Goal: Information Seeking & Learning: Learn about a topic

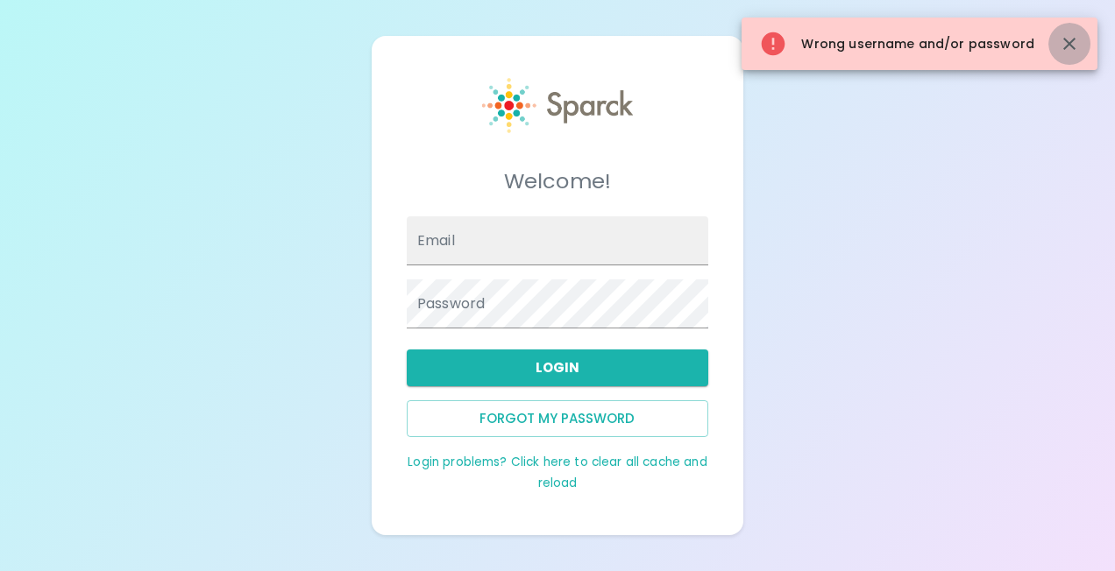
click at [1065, 36] on icon "button" at bounding box center [1069, 43] width 21 height 21
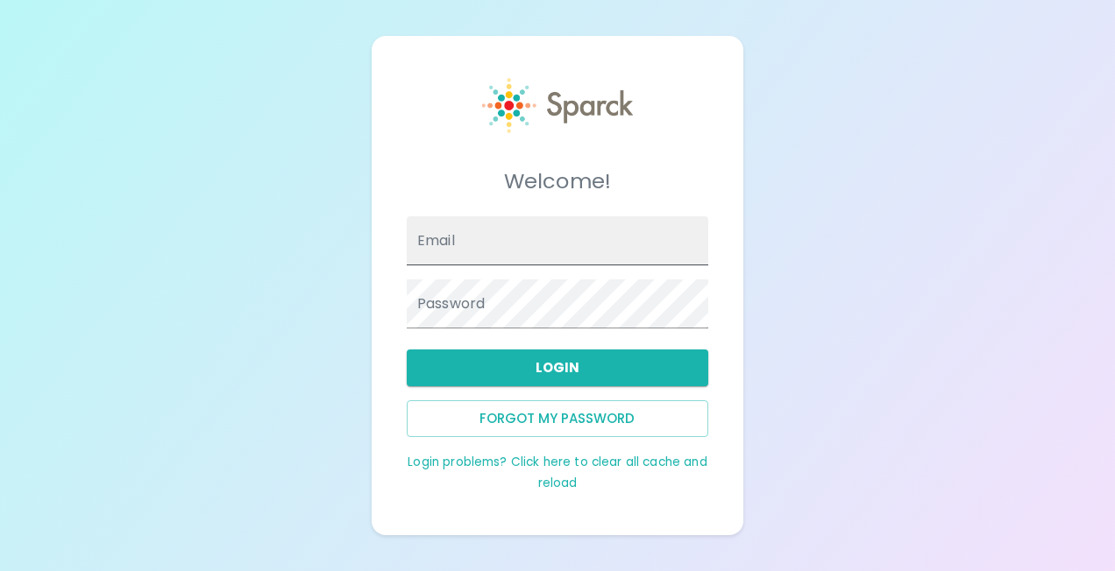
click at [698, 239] on span at bounding box center [698, 241] width 14 height 14
type input "[PERSON_NAME][EMAIL_ADDRESS][DOMAIN_NAME]"
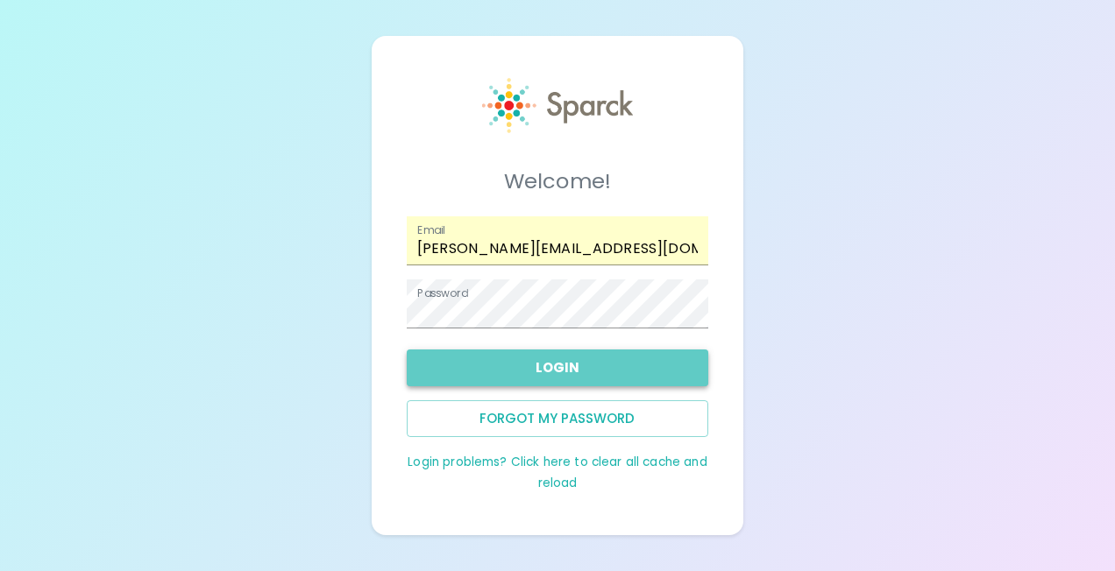
click at [526, 365] on button "Login" at bounding box center [557, 368] width 301 height 37
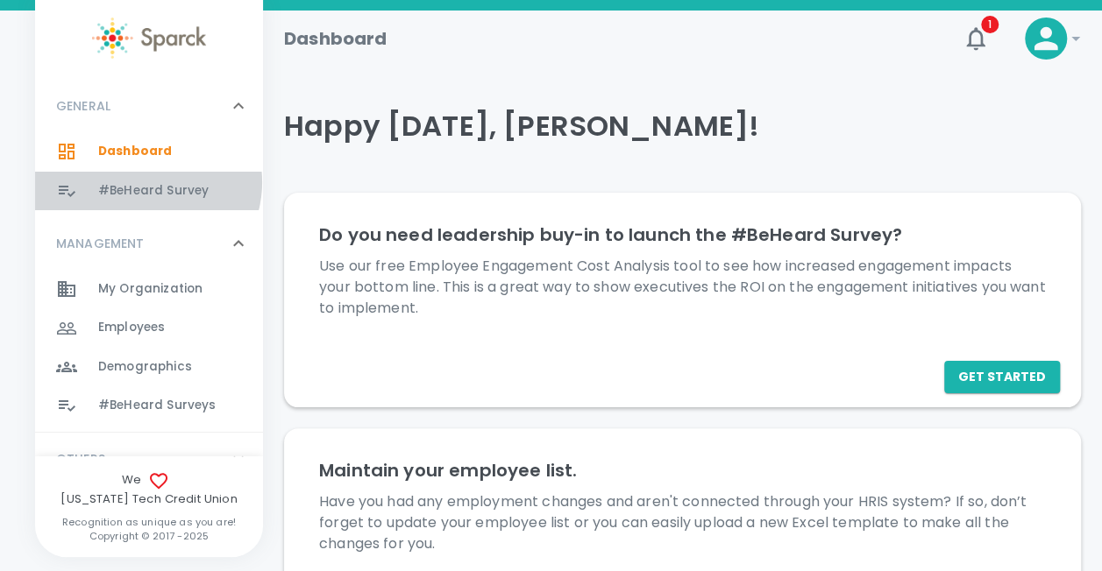
click at [146, 182] on span "#BeHeard Survey" at bounding box center [153, 191] width 110 height 18
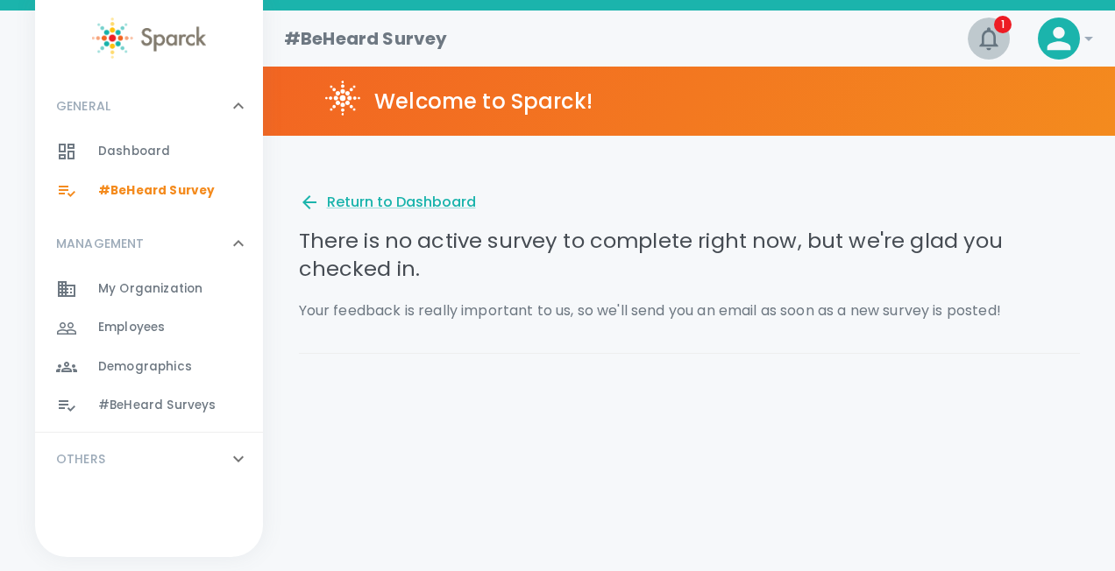
click at [986, 33] on icon "button" at bounding box center [988, 39] width 28 height 28
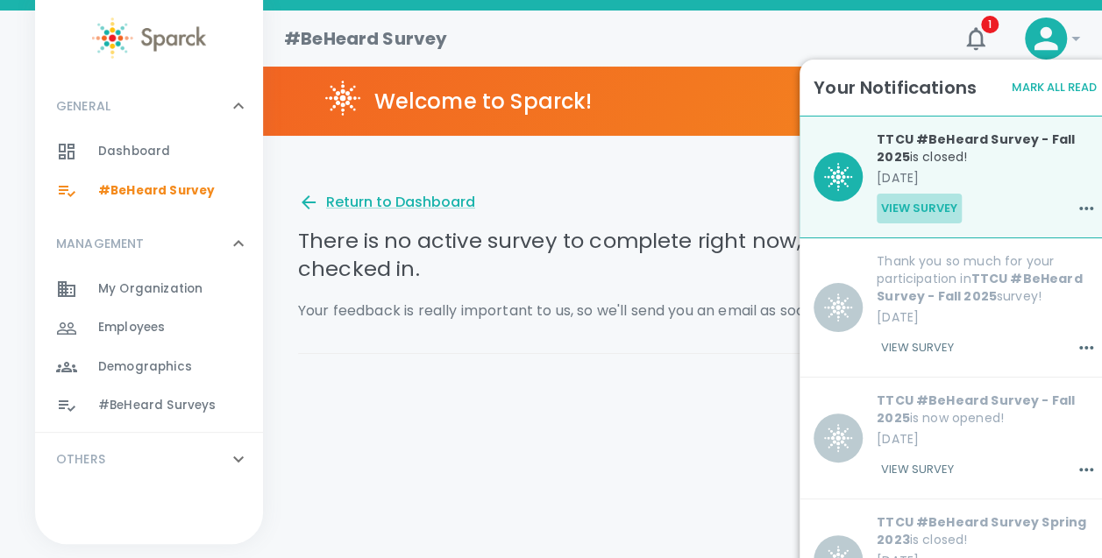
click at [916, 202] on button "View Survey" at bounding box center [918, 209] width 85 height 30
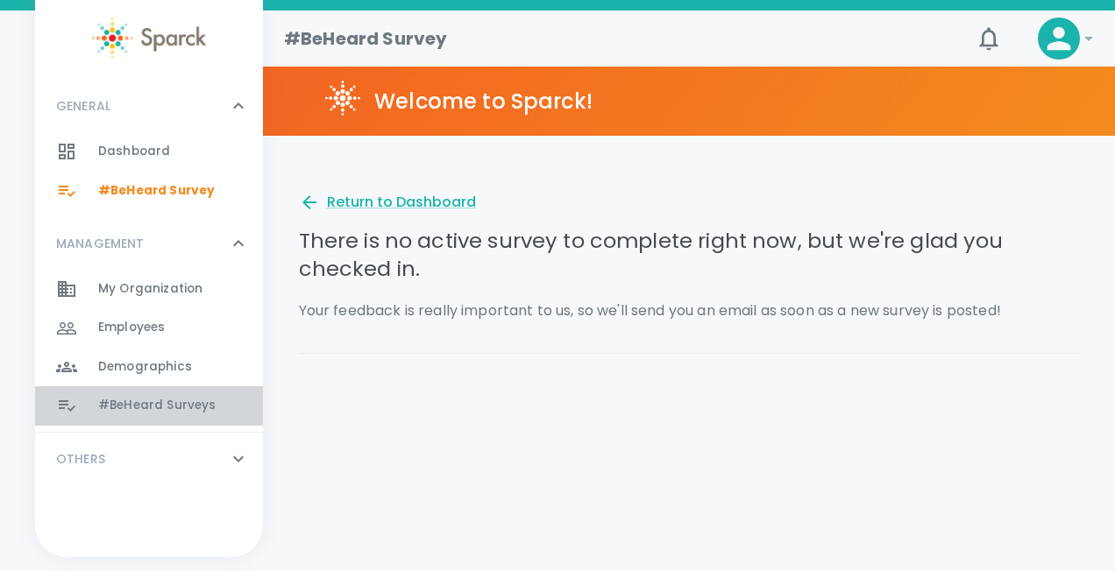
click at [154, 396] on span "#BeHeard Surveys 0" at bounding box center [156, 405] width 117 height 25
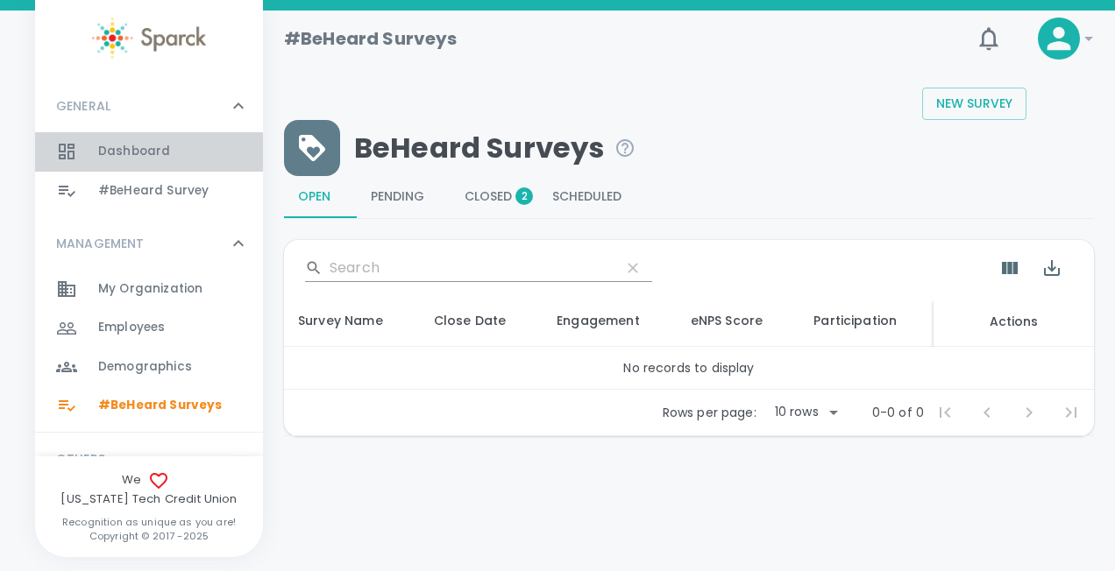
click at [170, 156] on div "Dashboard 0" at bounding box center [180, 151] width 165 height 25
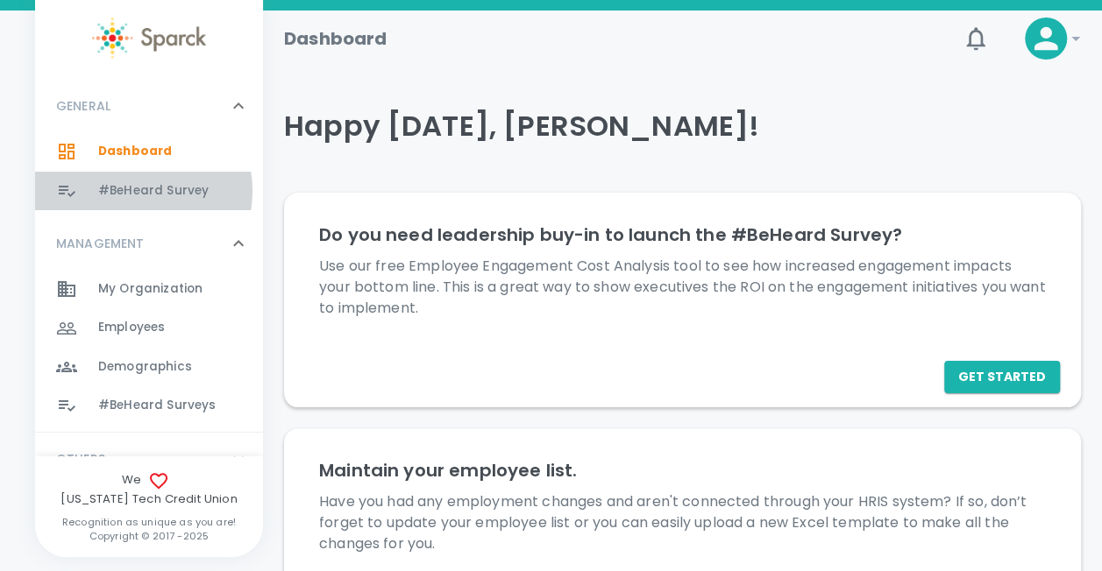
click at [136, 191] on span "#BeHeard Survey" at bounding box center [153, 191] width 110 height 18
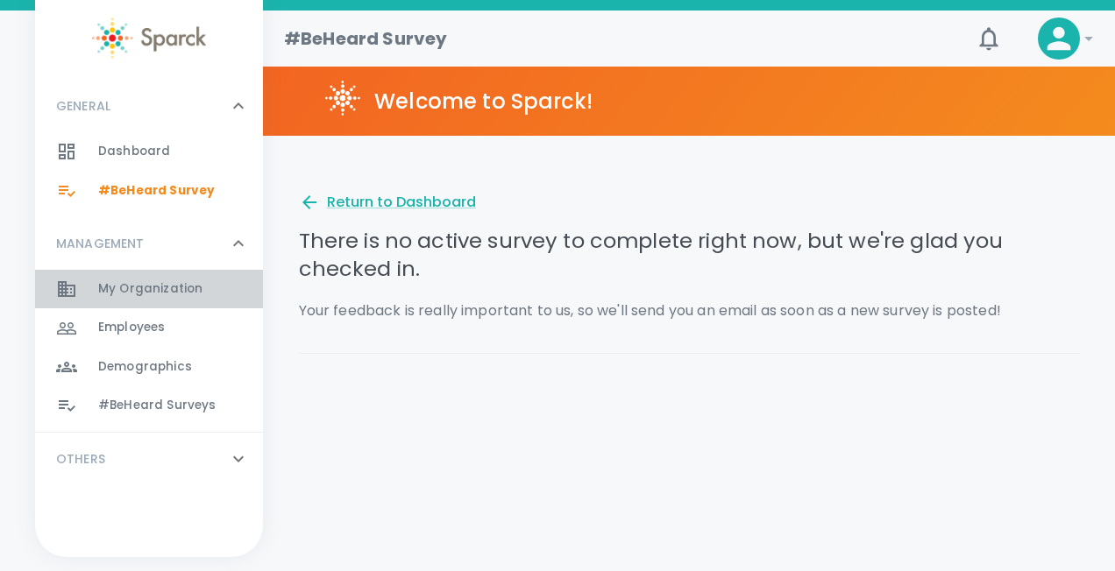
click at [145, 296] on span "My Organization" at bounding box center [150, 289] width 104 height 18
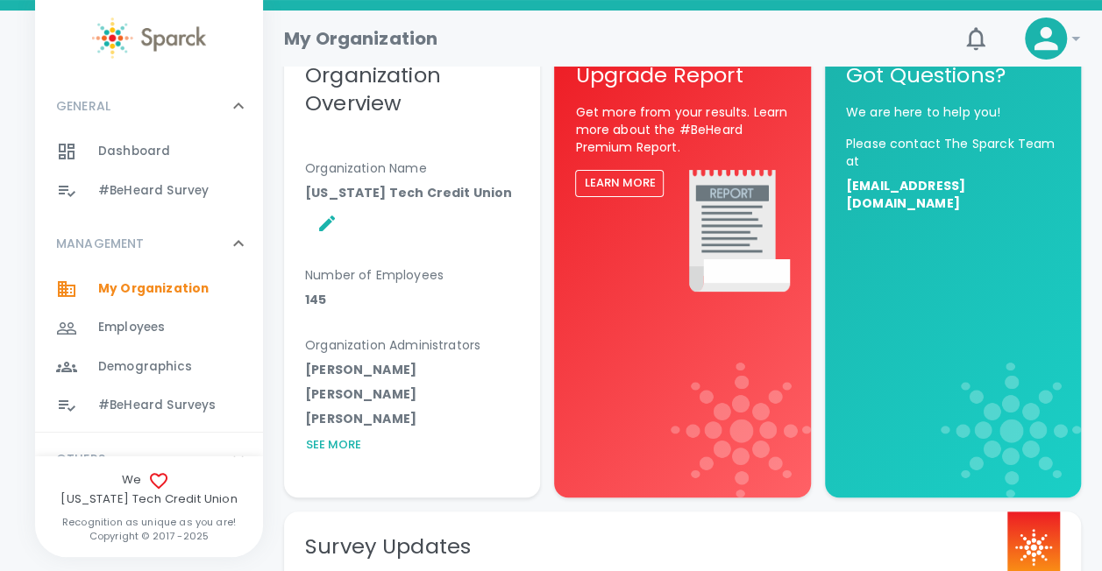
scroll to position [168, 0]
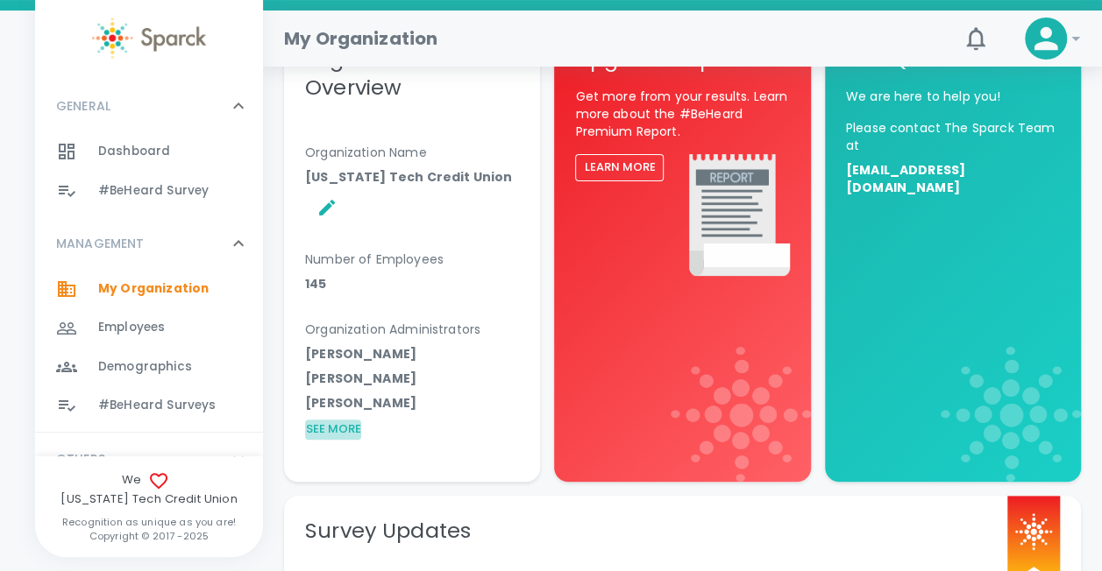
click at [349, 420] on button "See More" at bounding box center [333, 430] width 56 height 20
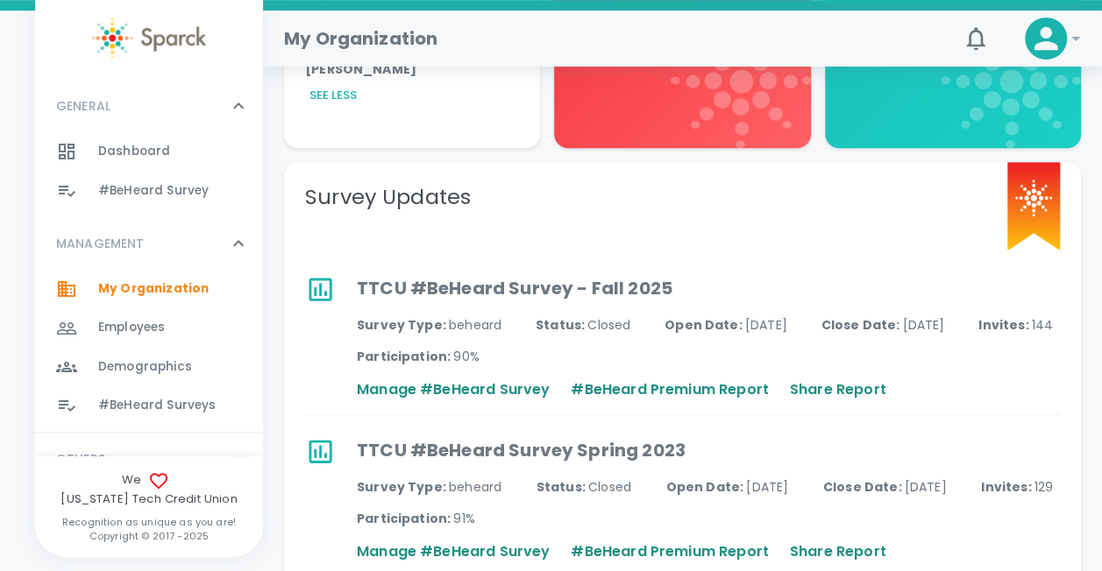
scroll to position [549, 0]
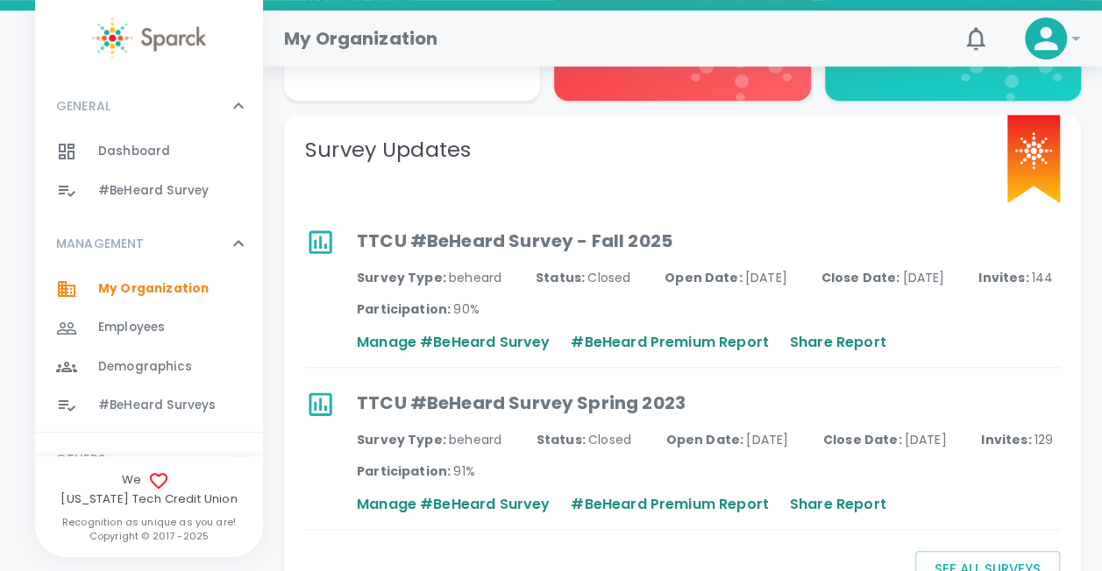
click at [444, 227] on p "TTCU #BeHeard Survey - Fall 2025" at bounding box center [708, 241] width 703 height 28
click at [674, 332] on p "#BeHeard Premium Report" at bounding box center [668, 342] width 197 height 21
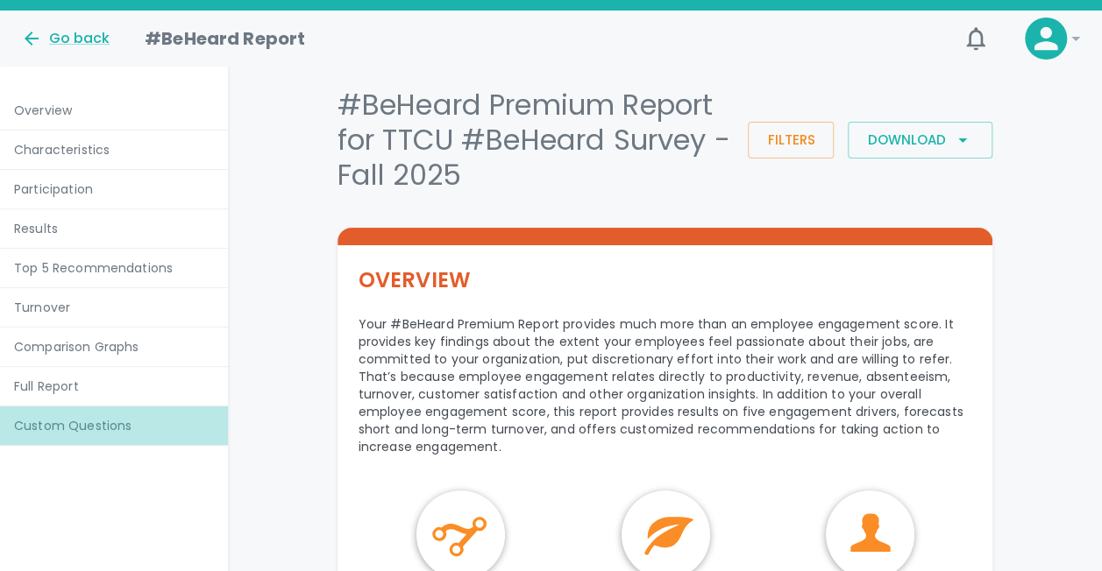
click at [89, 425] on p "Custom Questions" at bounding box center [114, 426] width 200 height 18
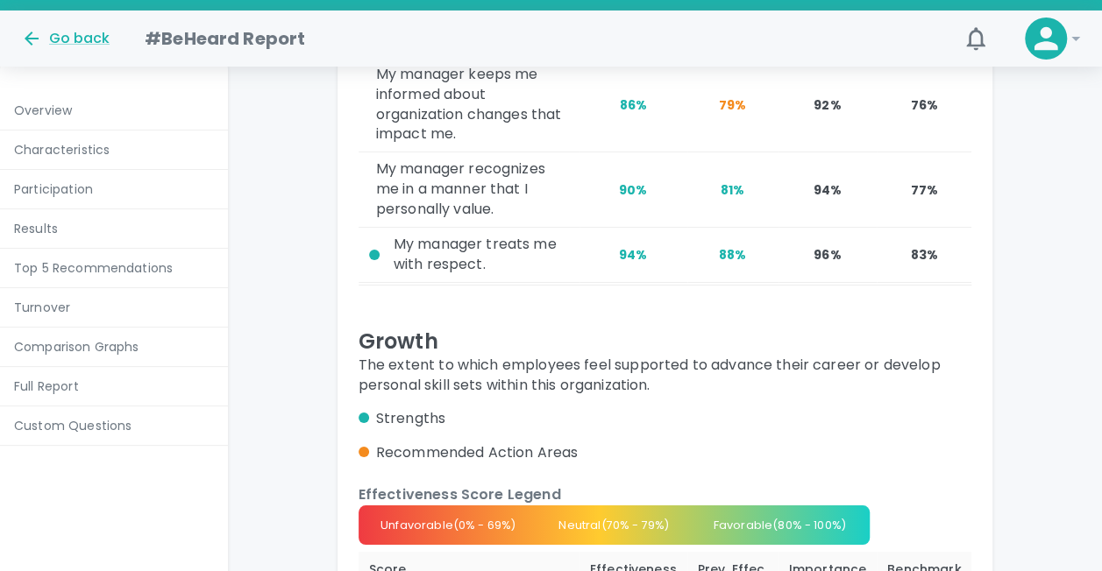
scroll to position [13822, 0]
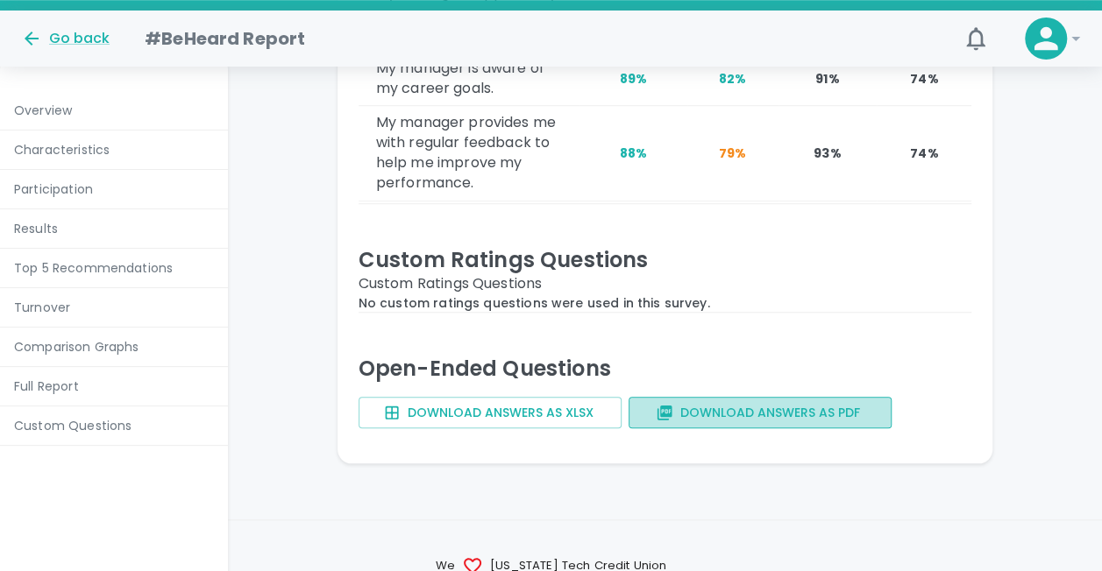
click at [810, 397] on button "Download answers as PDF" at bounding box center [759, 413] width 263 height 32
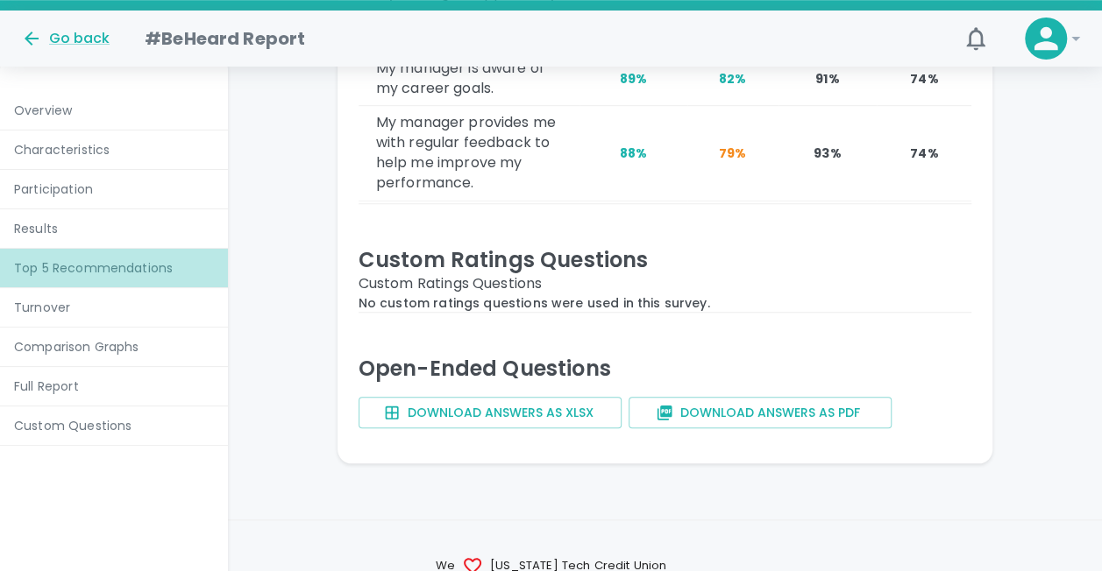
click at [128, 262] on p "Top 5 Recommendations" at bounding box center [114, 268] width 200 height 18
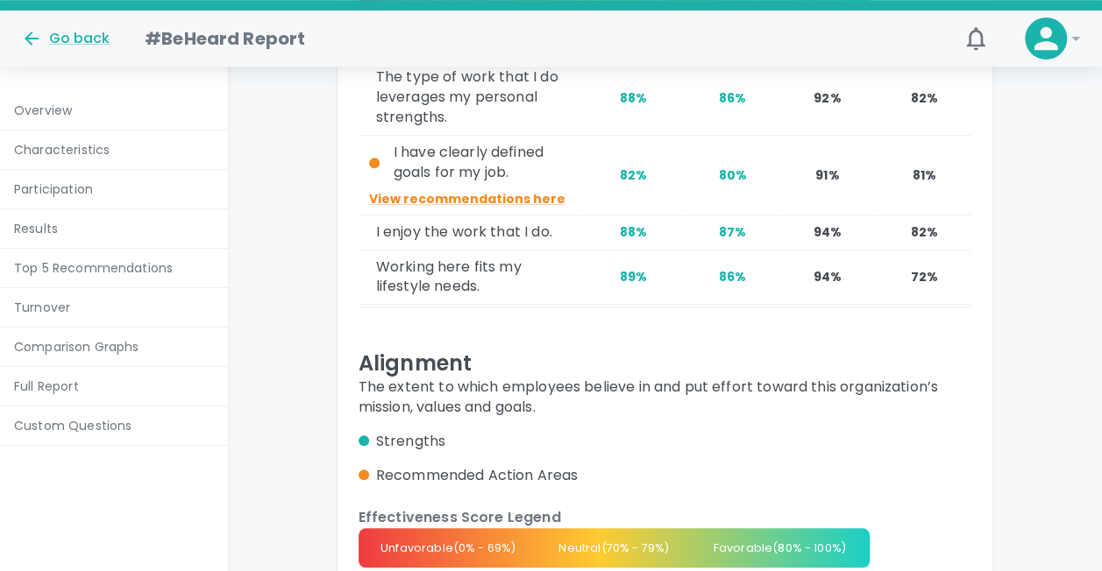
scroll to position [10418, 0]
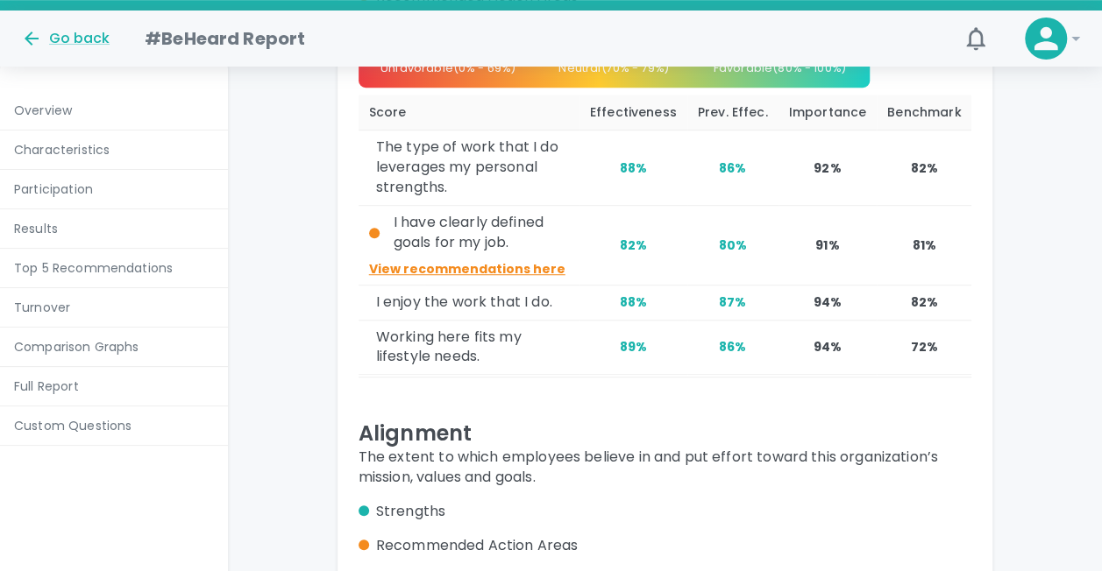
click at [443, 260] on p "View recommendations here" at bounding box center [469, 269] width 200 height 18
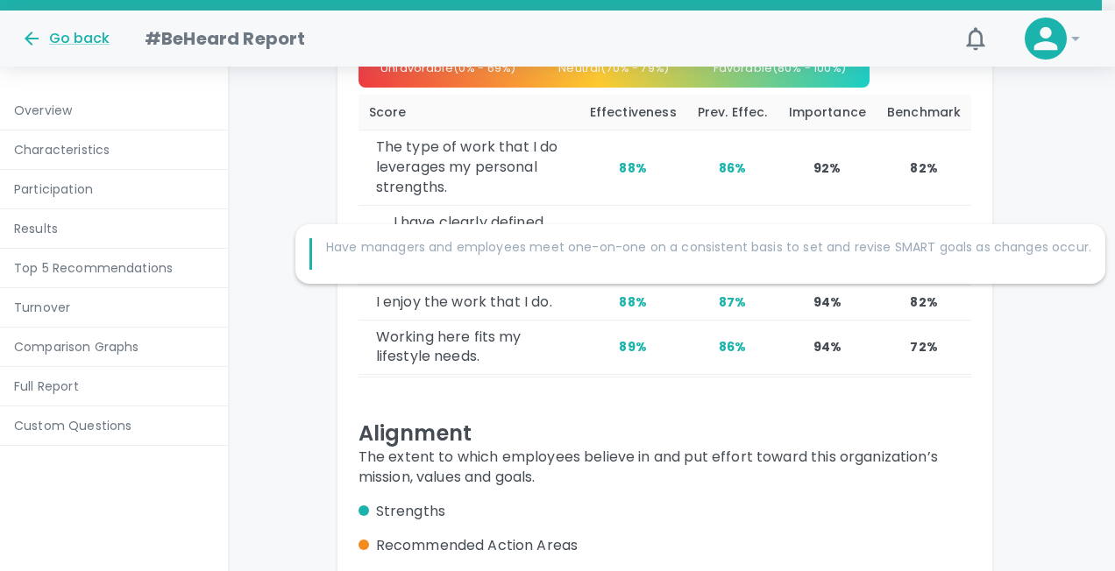
click at [783, 337] on div at bounding box center [557, 285] width 1115 height 571
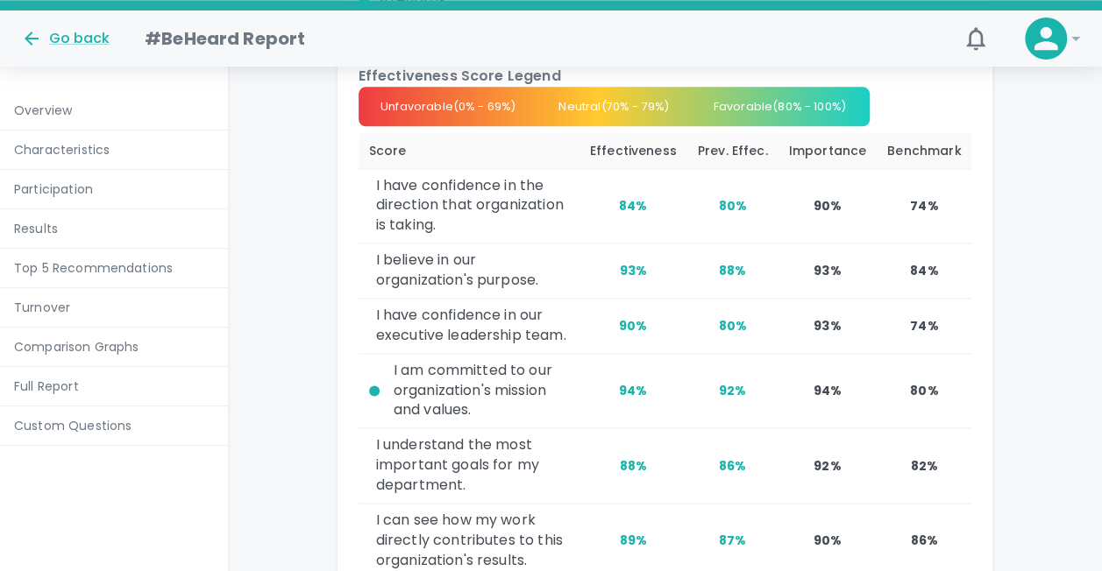
scroll to position [10938, 0]
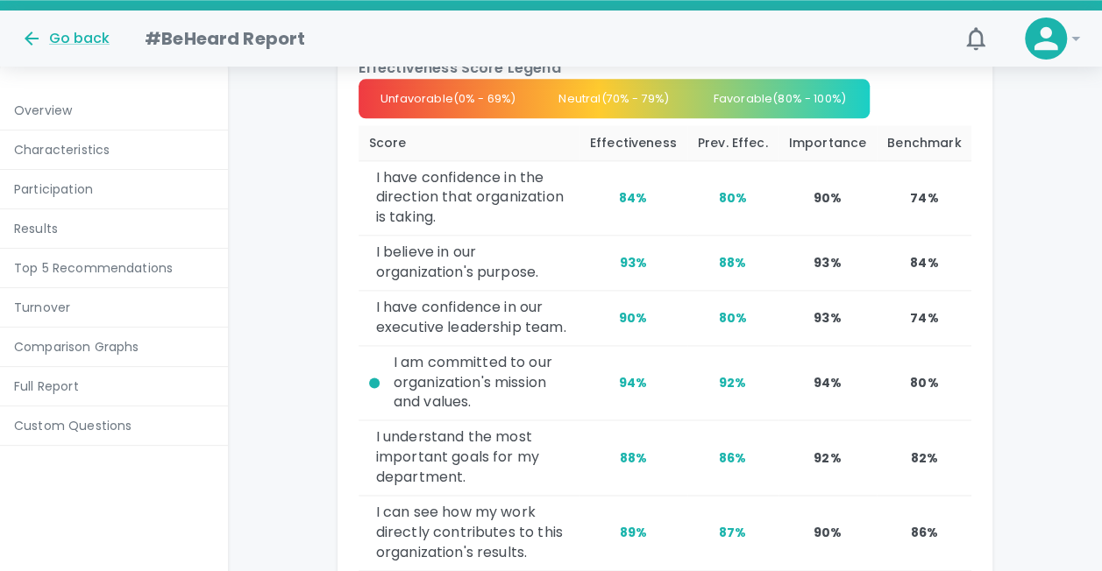
click at [400, 353] on div "I am committed to our organization's mission and values." at bounding box center [480, 383] width 175 height 60
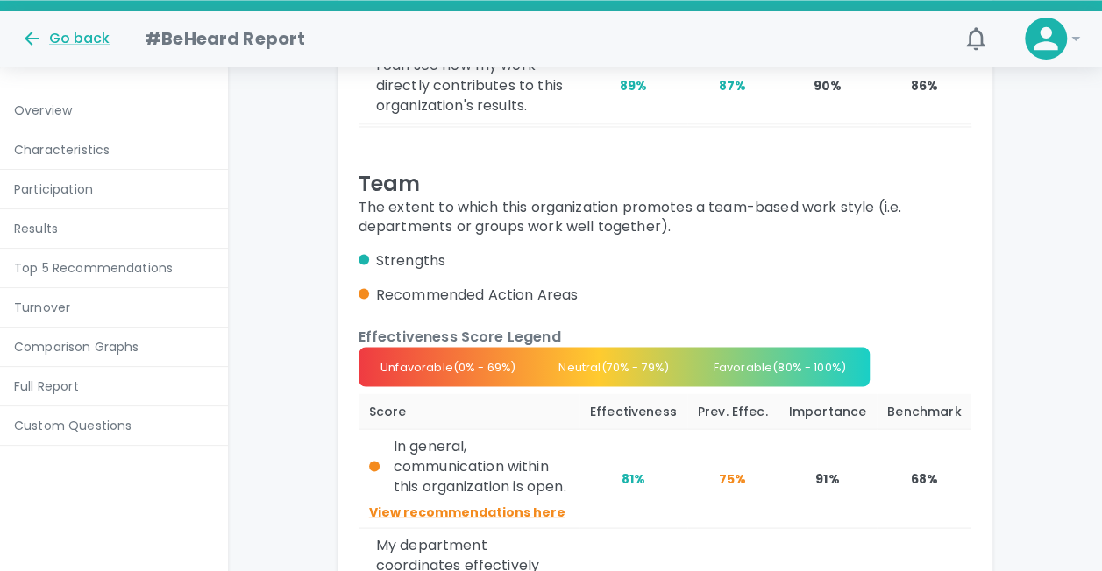
scroll to position [11551, 0]
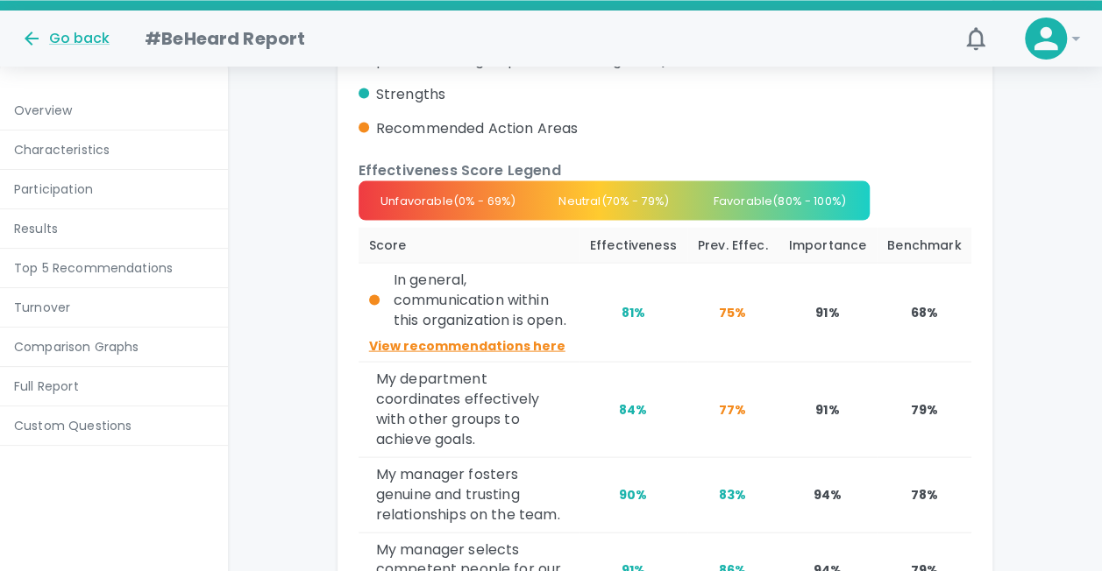
click at [493, 337] on p "View recommendations here" at bounding box center [469, 346] width 200 height 18
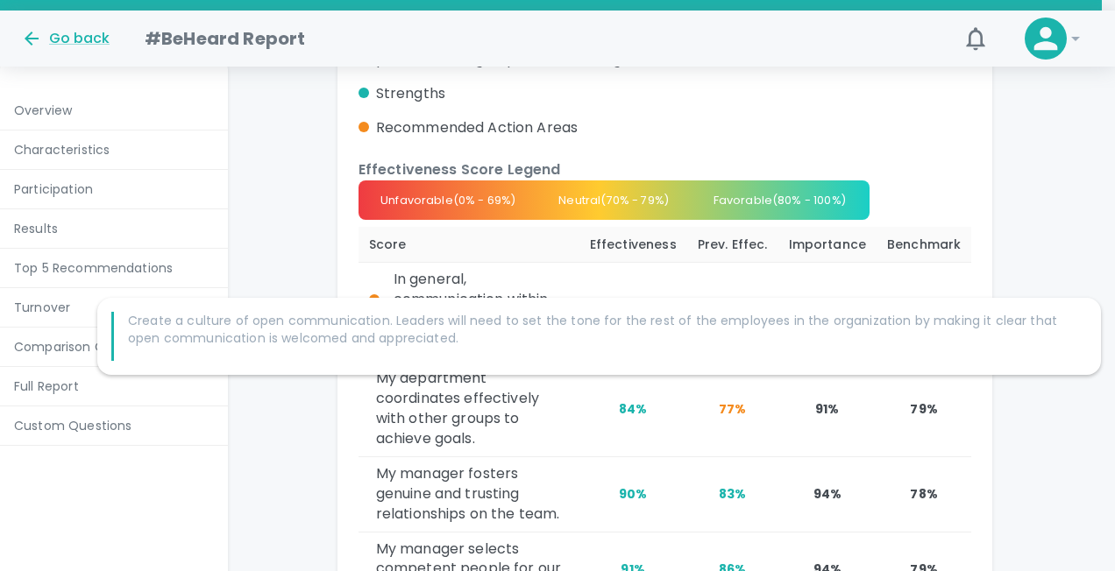
click at [673, 272] on div at bounding box center [557, 285] width 1115 height 571
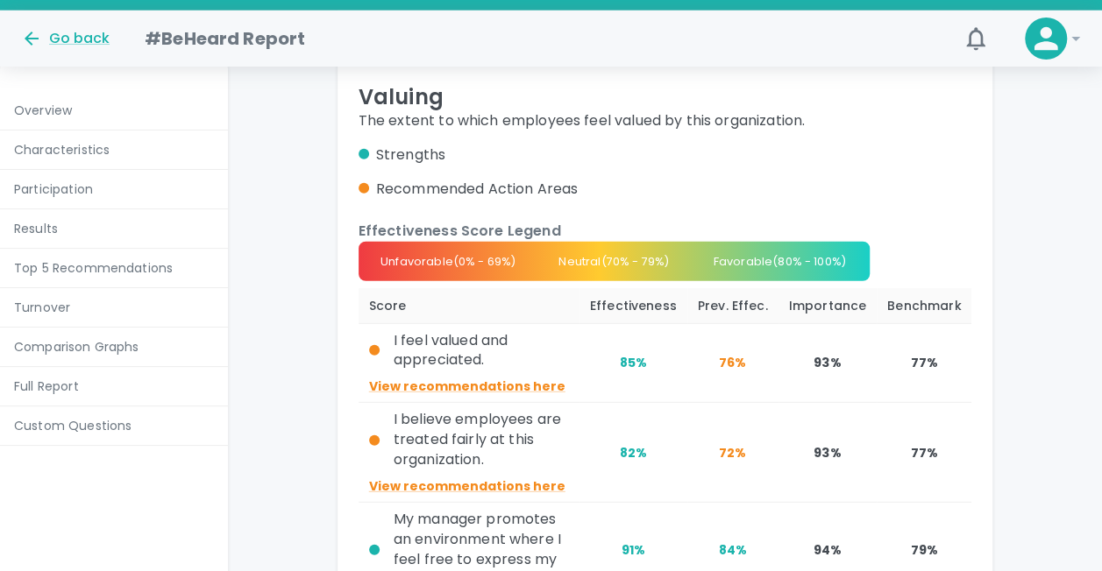
scroll to position [12119, 0]
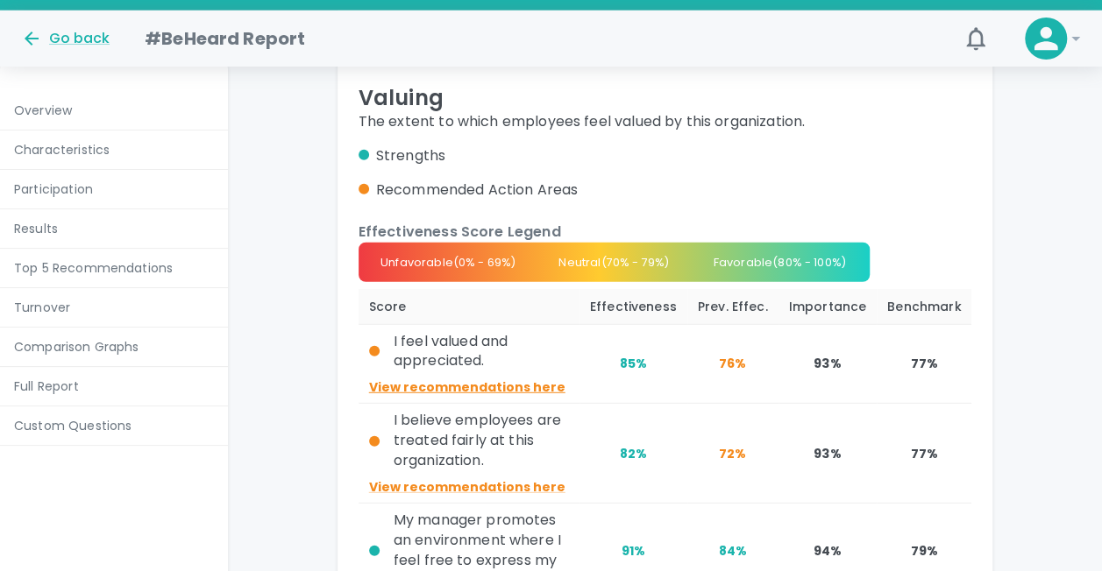
click at [489, 379] on p "View recommendations here" at bounding box center [469, 388] width 200 height 18
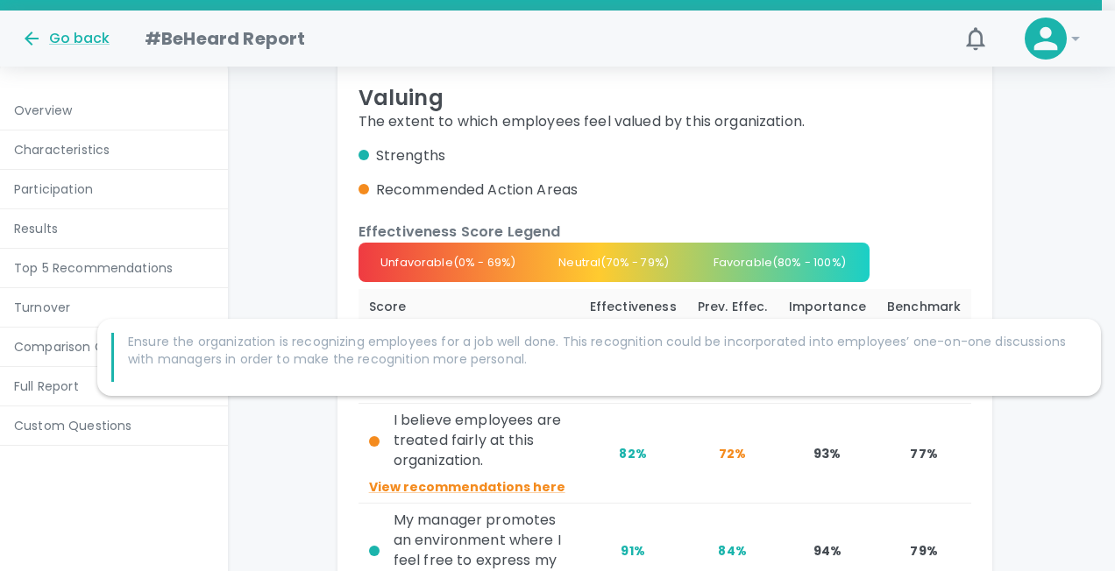
click at [620, 308] on div at bounding box center [557, 285] width 1115 height 571
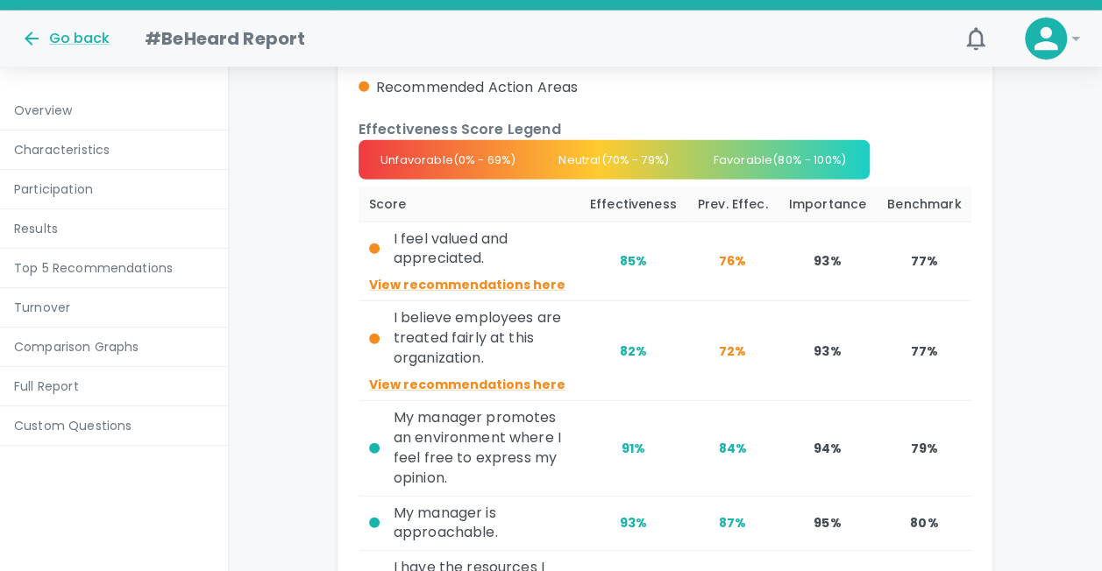
scroll to position [12222, 0]
click at [512, 375] on p "View recommendations here" at bounding box center [469, 384] width 200 height 18
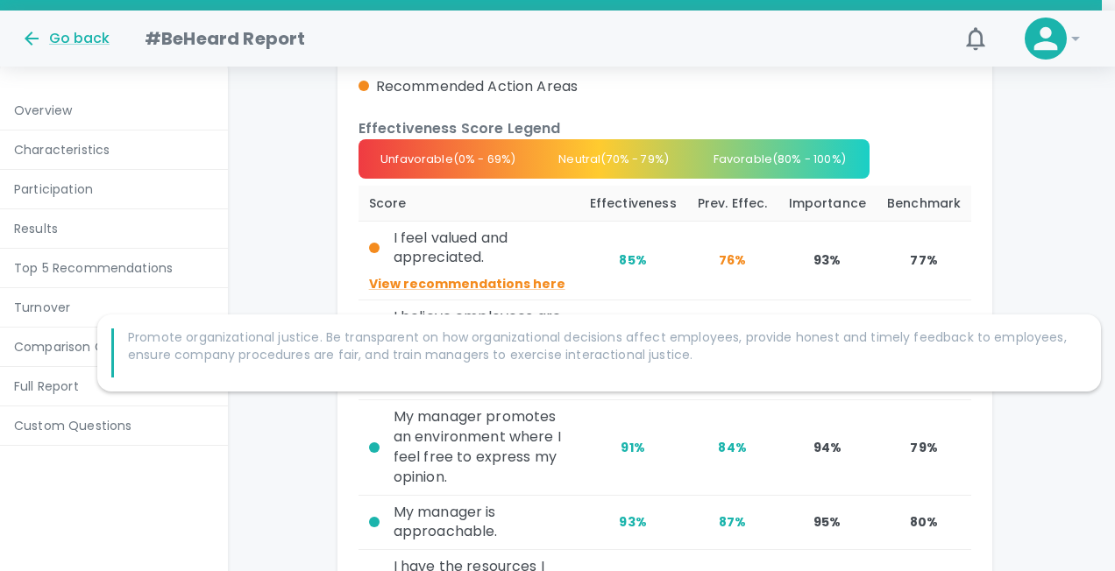
click at [603, 262] on div at bounding box center [557, 285] width 1115 height 571
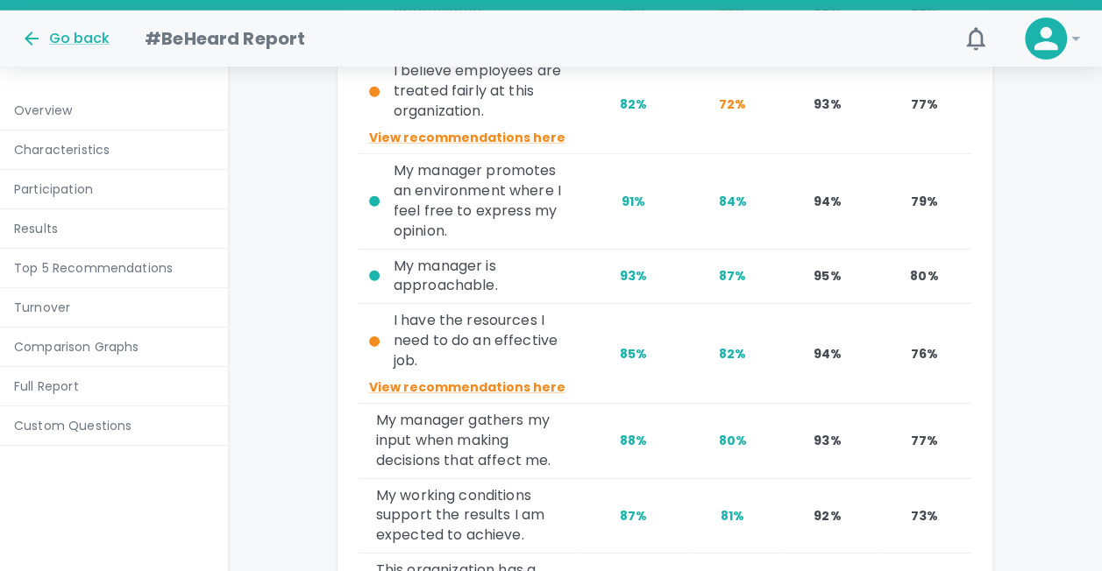
scroll to position [12468, 0]
click at [485, 379] on p "View recommendations here" at bounding box center [469, 388] width 200 height 18
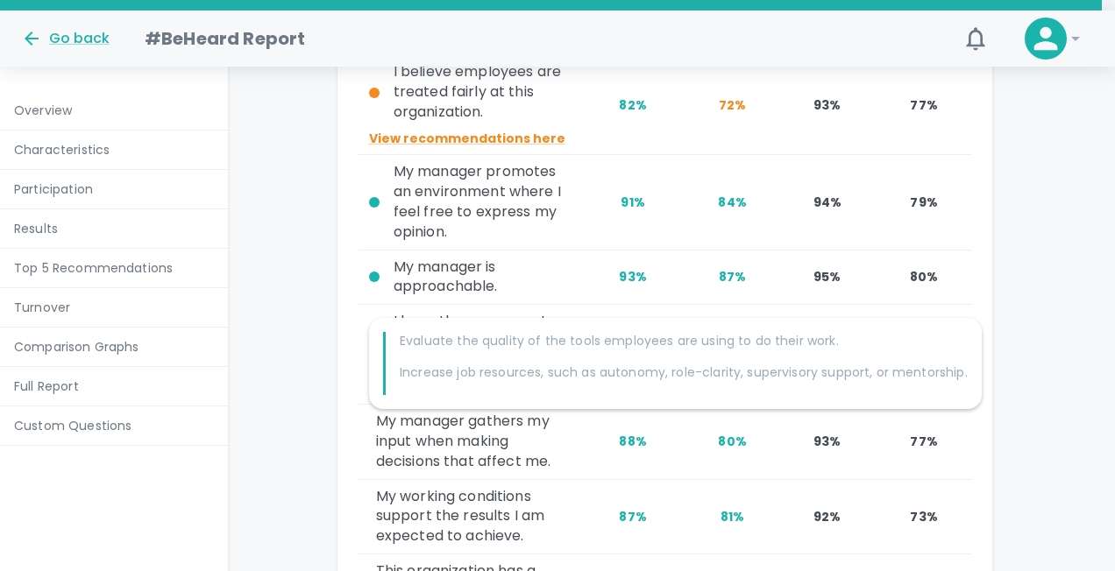
click at [594, 265] on div at bounding box center [557, 285] width 1115 height 571
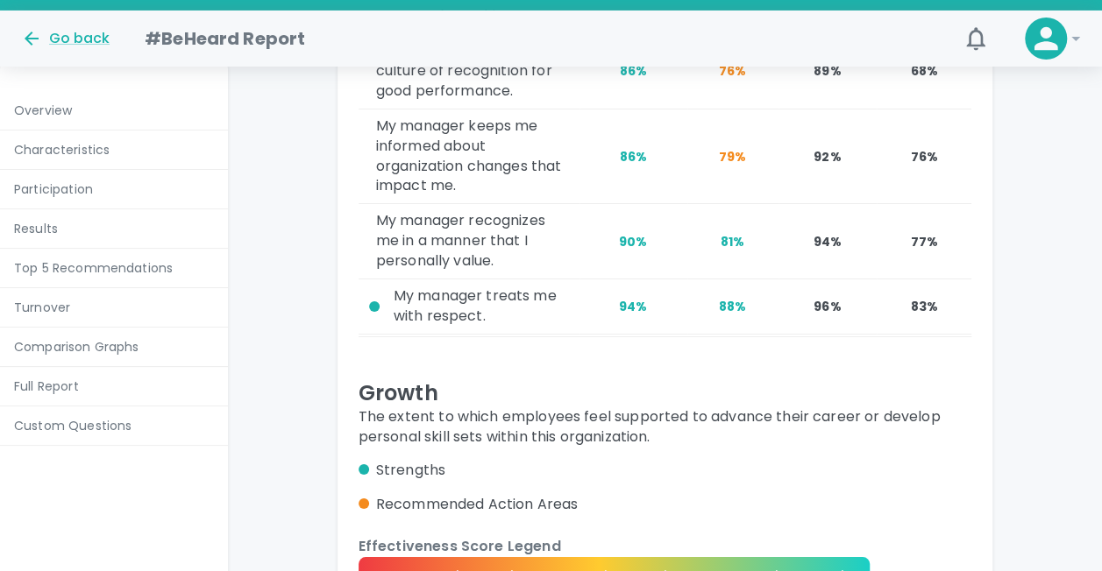
scroll to position [12985, 0]
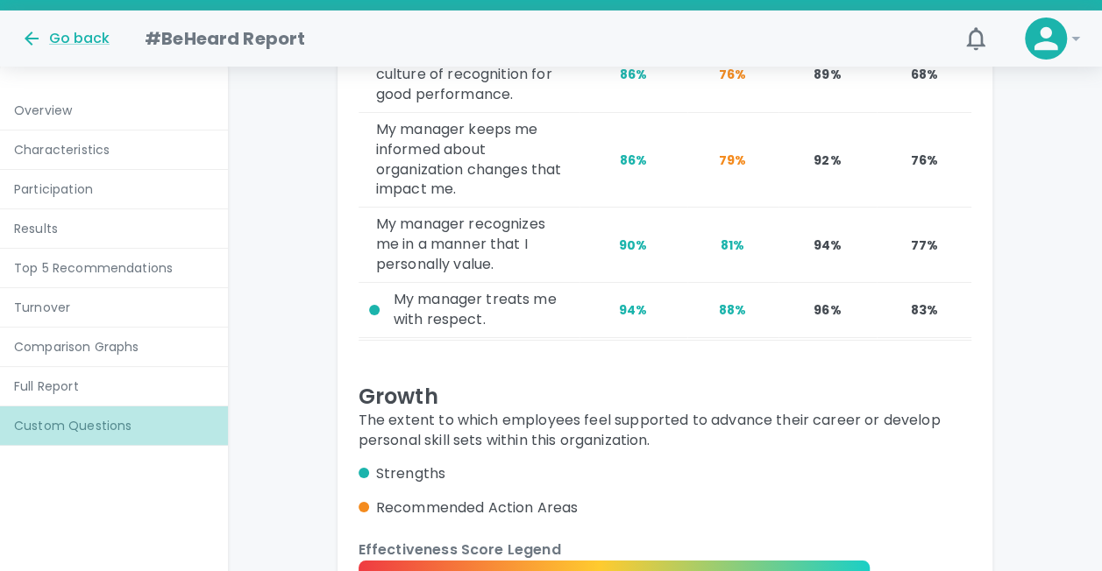
click at [81, 422] on p "Custom Questions" at bounding box center [114, 426] width 200 height 18
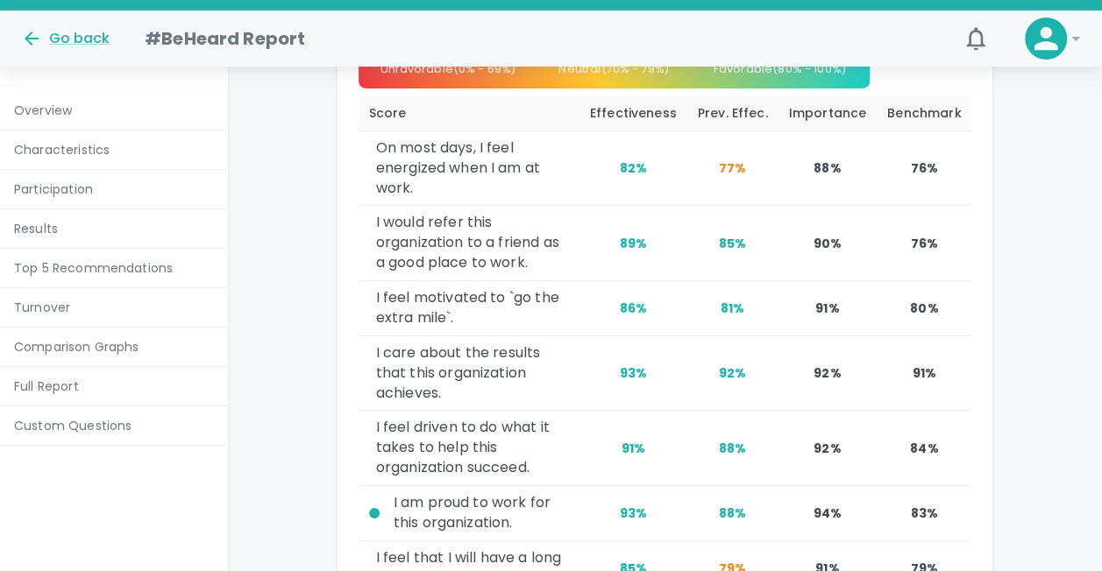
scroll to position [9426, 0]
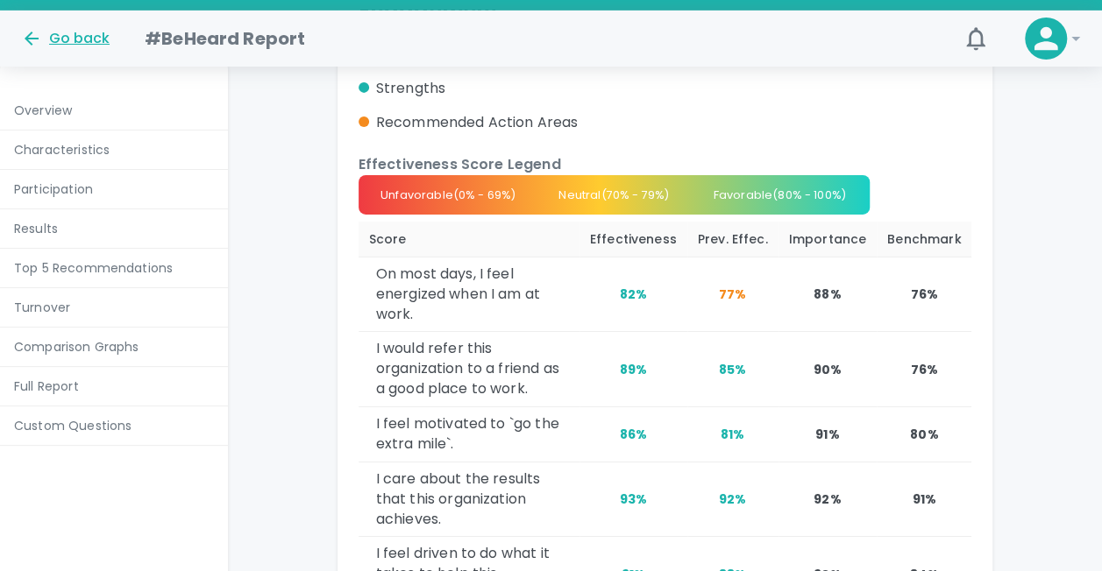
click at [70, 44] on div "Go back" at bounding box center [65, 38] width 89 height 21
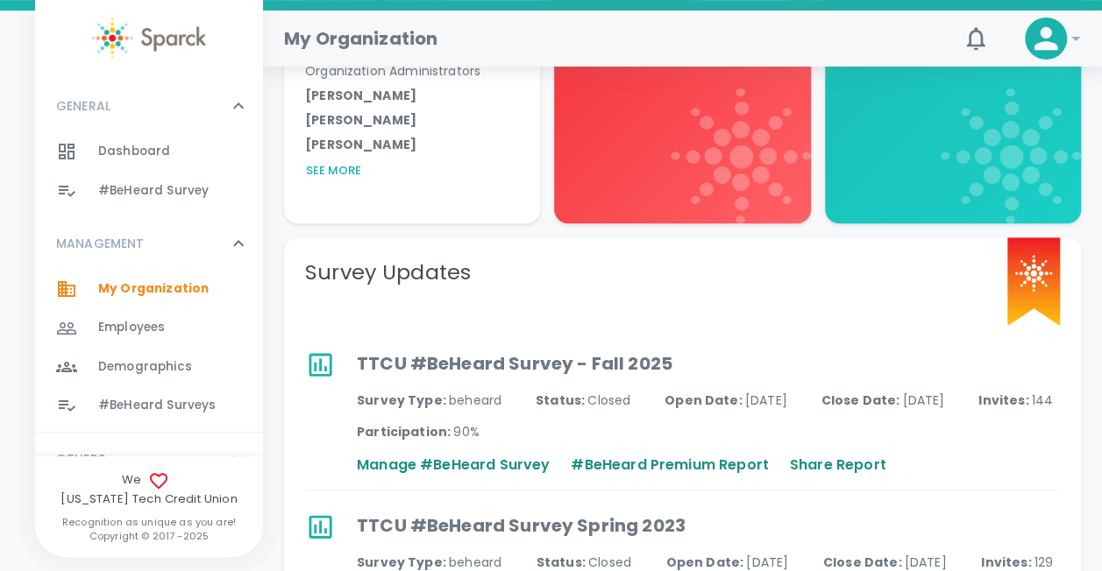
scroll to position [990, 0]
